Goal: Task Accomplishment & Management: Complete application form

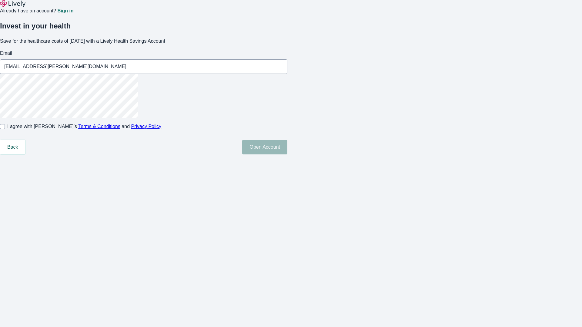
click at [5, 129] on input "I agree with Lively’s Terms & Conditions and Privacy Policy" at bounding box center [2, 126] width 5 height 5
checkbox input "true"
click at [287, 155] on button "Open Account" at bounding box center [264, 147] width 45 height 15
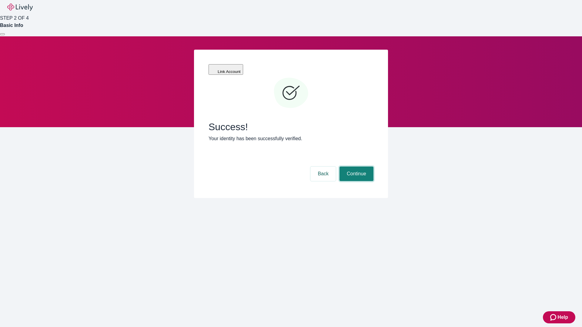
click at [356, 167] on button "Continue" at bounding box center [357, 174] width 34 height 15
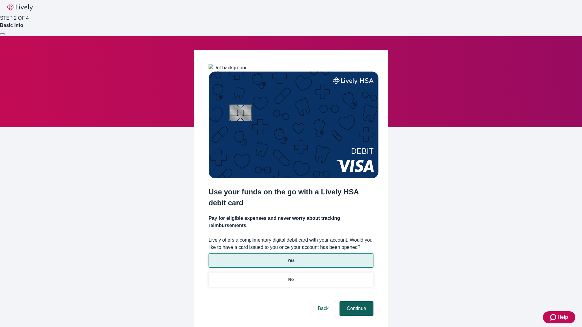
click at [291, 277] on p "No" at bounding box center [291, 280] width 6 height 6
click at [356, 302] on button "Continue" at bounding box center [357, 309] width 34 height 15
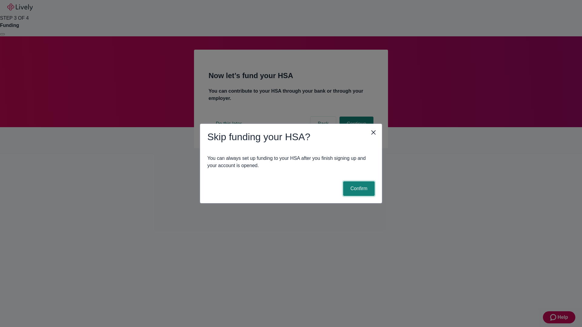
click at [358, 189] on button "Confirm" at bounding box center [359, 189] width 32 height 15
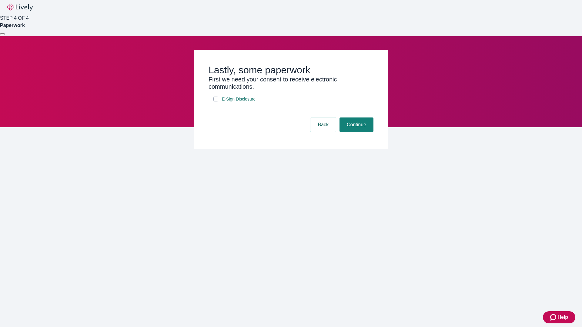
click at [216, 102] on input "E-Sign Disclosure" at bounding box center [215, 99] width 5 height 5
checkbox input "true"
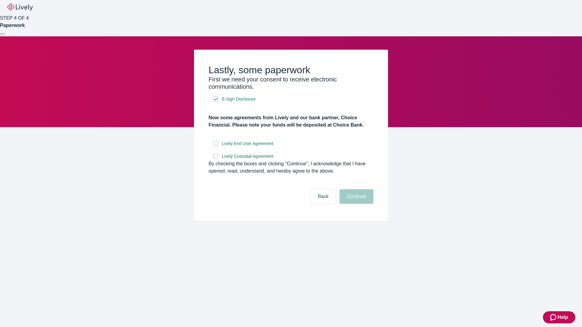
click at [216, 146] on input "Lively End User Agreement" at bounding box center [215, 143] width 5 height 5
checkbox input "true"
click at [216, 159] on input "Lively Custodial Agreement" at bounding box center [215, 156] width 5 height 5
checkbox input "true"
click at [356, 204] on button "Continue" at bounding box center [357, 196] width 34 height 15
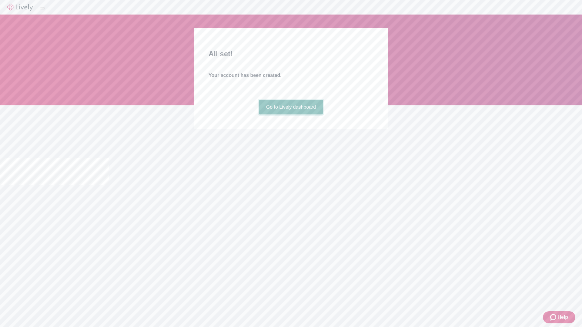
click at [291, 115] on link "Go to Lively dashboard" at bounding box center [291, 107] width 65 height 15
